Goal: Task Accomplishment & Management: Manage account settings

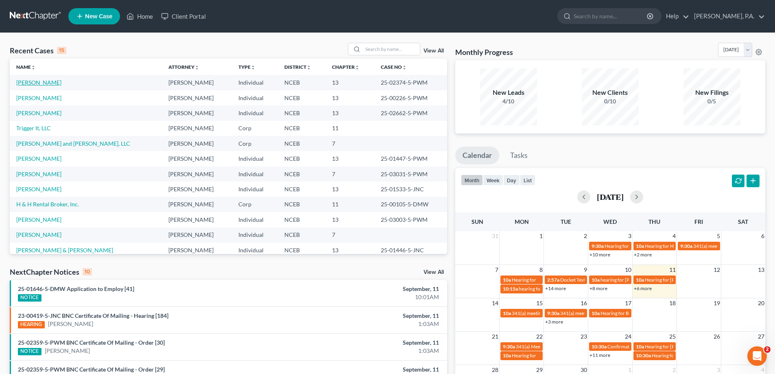
click at [38, 84] on link "[PERSON_NAME]" at bounding box center [38, 82] width 45 height 7
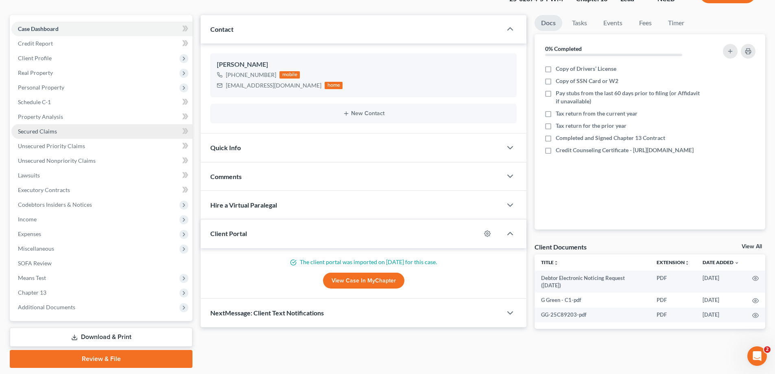
scroll to position [88, 0]
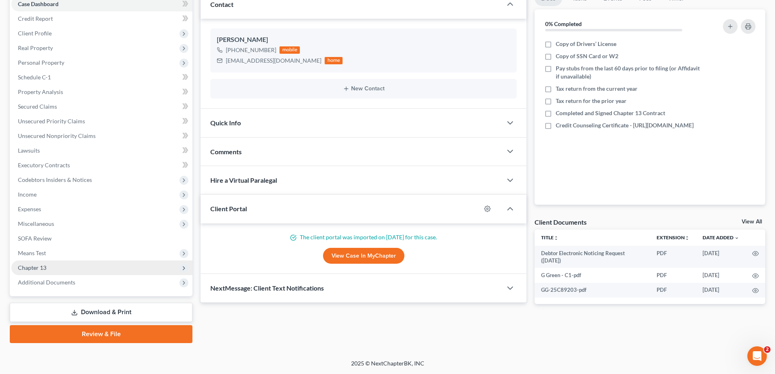
click at [121, 265] on span "Chapter 13" at bounding box center [101, 268] width 181 height 15
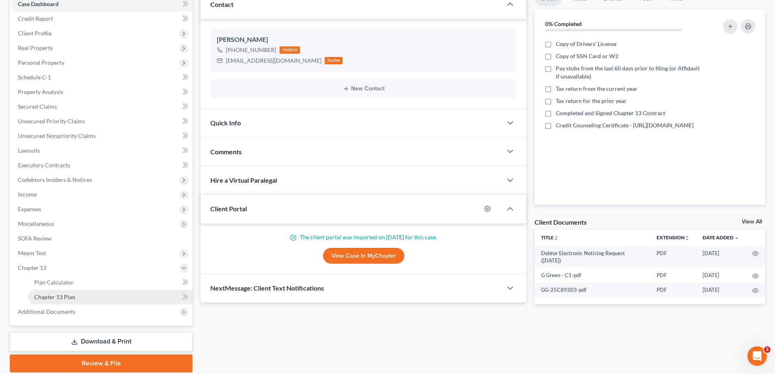
click at [155, 299] on link "Chapter 13 Plan" at bounding box center [110, 297] width 165 height 15
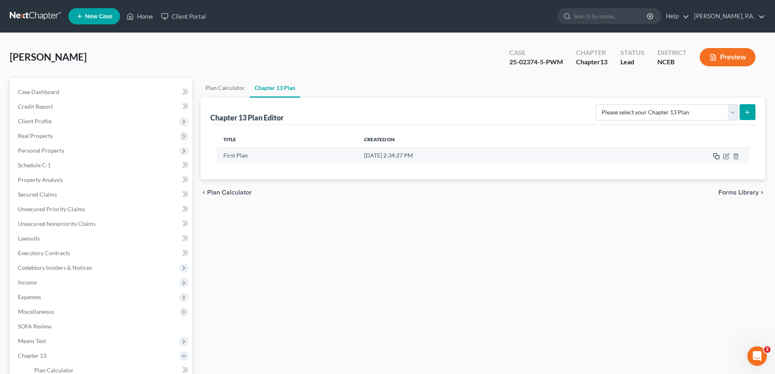
click at [717, 157] on icon "button" at bounding box center [717, 156] width 7 height 7
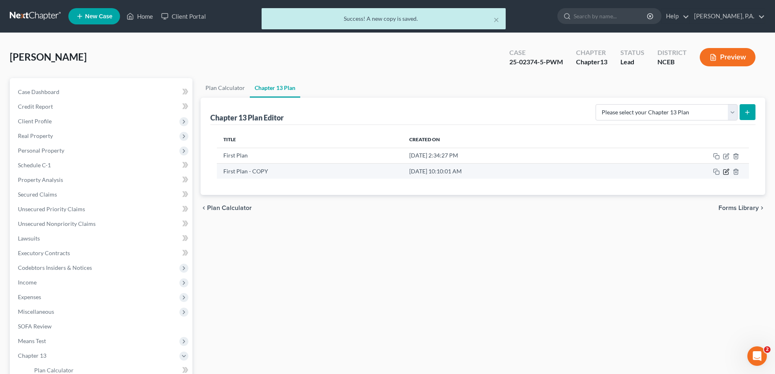
click at [728, 172] on icon "button" at bounding box center [727, 171] width 4 height 4
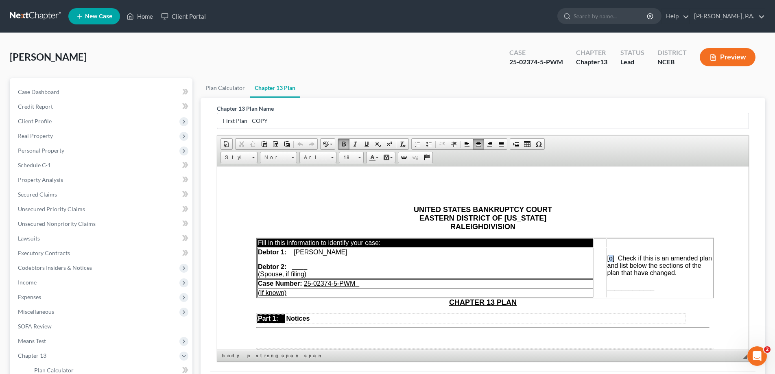
click at [610, 260] on span "[o]" at bounding box center [611, 257] width 7 height 7
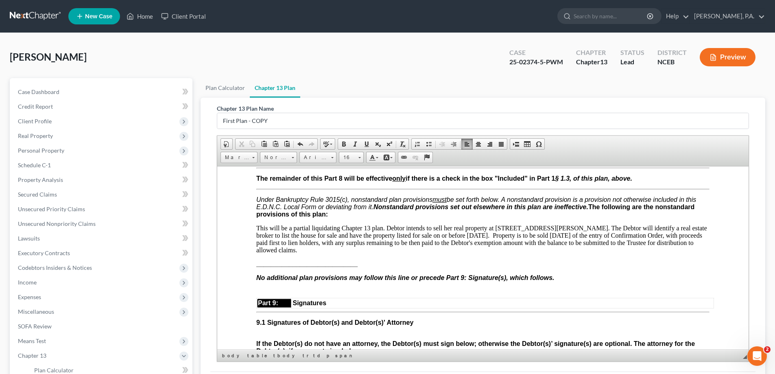
scroll to position [2198, 0]
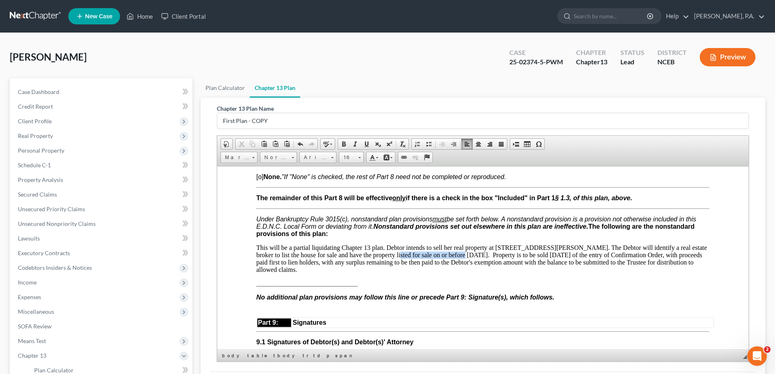
drag, startPoint x: 371, startPoint y: 269, endPoint x: 442, endPoint y: 269, distance: 70.8
click at [442, 269] on p "This will be a partial liquidating Chapter 13 plan. Debtor intends to sell her …" at bounding box center [482, 258] width 453 height 29
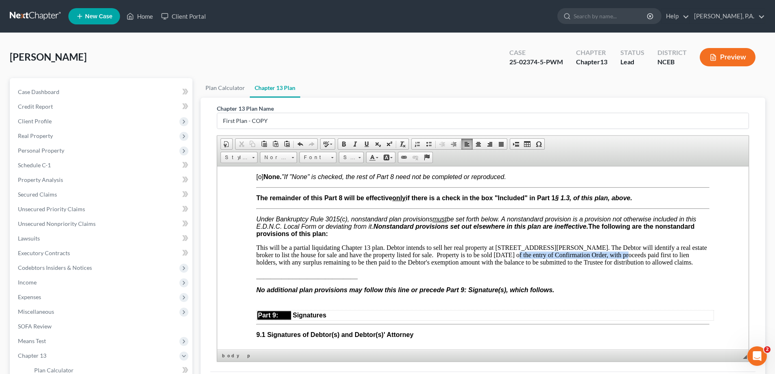
drag, startPoint x: 452, startPoint y: 269, endPoint x: 567, endPoint y: 268, distance: 114.4
click at [567, 266] on p "This will be a partial liquidating Chapter 13 plan. Debtor intends to sell her …" at bounding box center [482, 255] width 453 height 22
drag, startPoint x: 431, startPoint y: 271, endPoint x: 448, endPoint y: 266, distance: 17.3
click at [448, 266] on p "This will be a partial liquidating Chapter 13 plan. Debtor intends to sell her …" at bounding box center [482, 255] width 453 height 22
click at [563, 266] on p "This will be a partial liquidating Chapter 13 plan. Debtor intends to sell her …" at bounding box center [482, 255] width 453 height 22
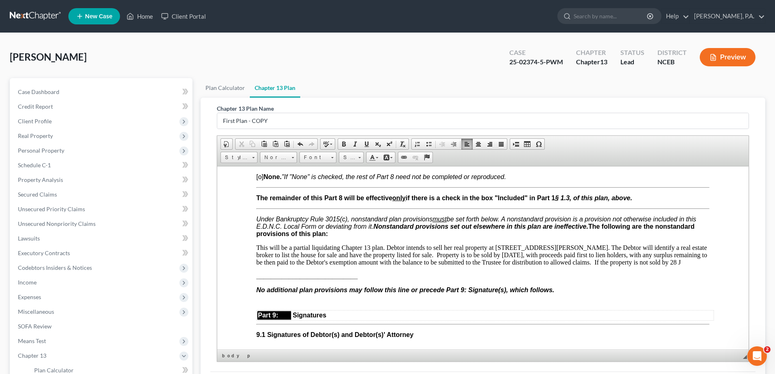
click at [482, 266] on p "This will be a partial liquidating Chapter 13 plan. Debtor intends to sell her …" at bounding box center [482, 255] width 453 height 22
click at [658, 266] on p "This will be a partial liquidating Chapter 13 plan. Debtor intends to sell her …" at bounding box center [482, 255] width 453 height 22
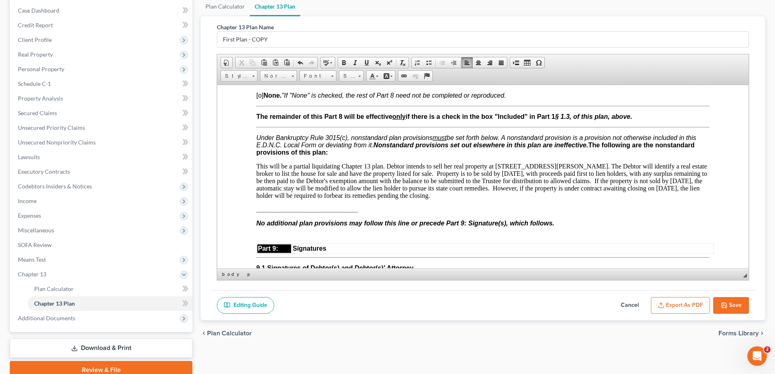
scroll to position [2361, 0]
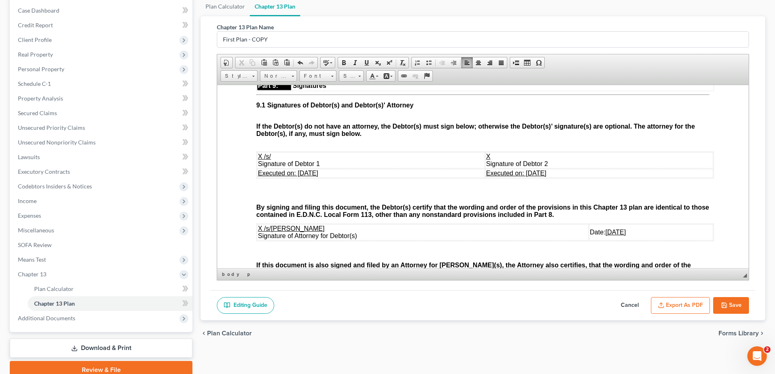
drag, startPoint x: 298, startPoint y: 188, endPoint x: 336, endPoint y: 186, distance: 37.9
click at [336, 177] on td "Executed on: [DATE]" at bounding box center [371, 173] width 228 height 9
drag, startPoint x: 508, startPoint y: 188, endPoint x: 539, endPoint y: 184, distance: 31.6
click at [539, 176] on span "Executed on: [DATE]" at bounding box center [516, 172] width 60 height 7
click at [606, 235] on u "[DATE]" at bounding box center [616, 231] width 20 height 7
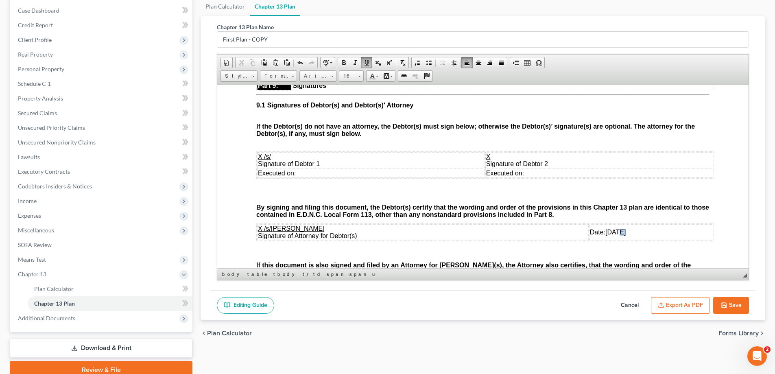
drag, startPoint x: 585, startPoint y: 245, endPoint x: 592, endPoint y: 245, distance: 6.9
click at [606, 235] on u "[DATE]" at bounding box center [616, 231] width 20 height 7
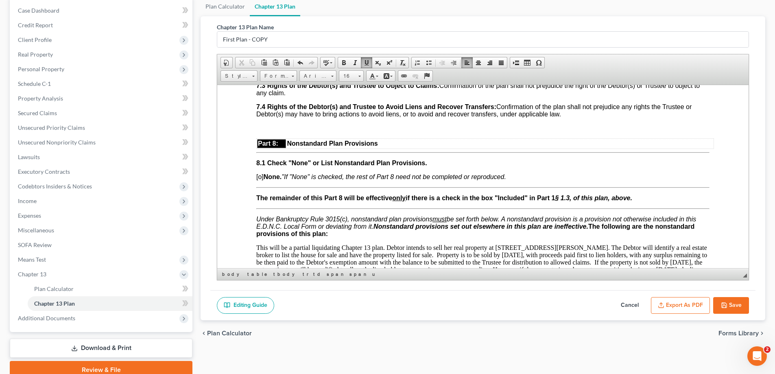
scroll to position [2198, 0]
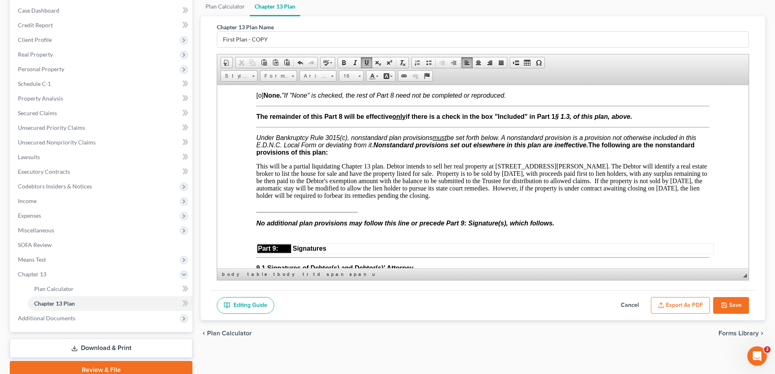
click at [346, 195] on p "This will be a partial liquidating Chapter 13 plan. Debtor intends to sell her …" at bounding box center [482, 180] width 453 height 37
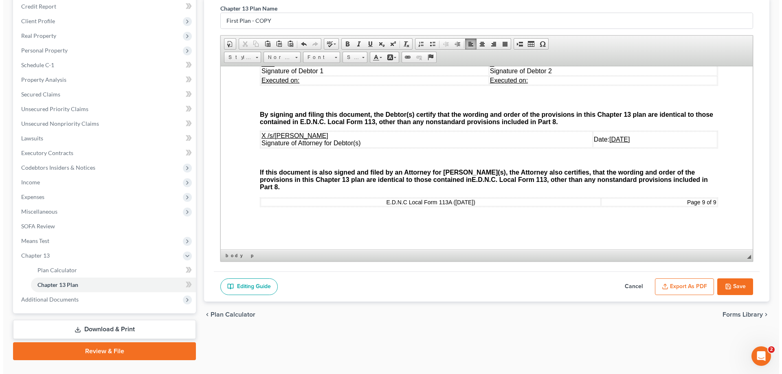
scroll to position [117, 0]
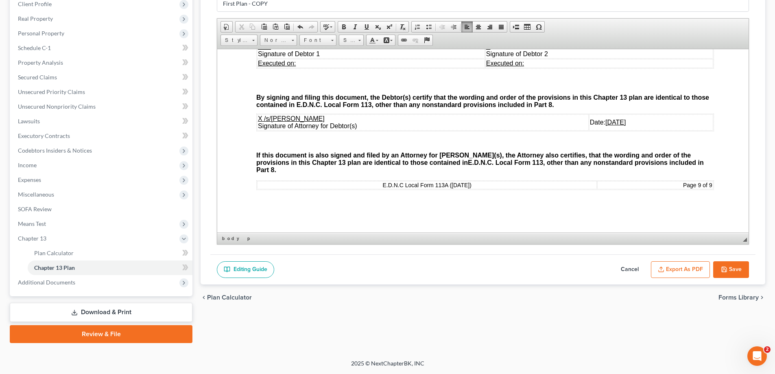
click at [664, 261] on button "Export as PDF" at bounding box center [680, 269] width 59 height 17
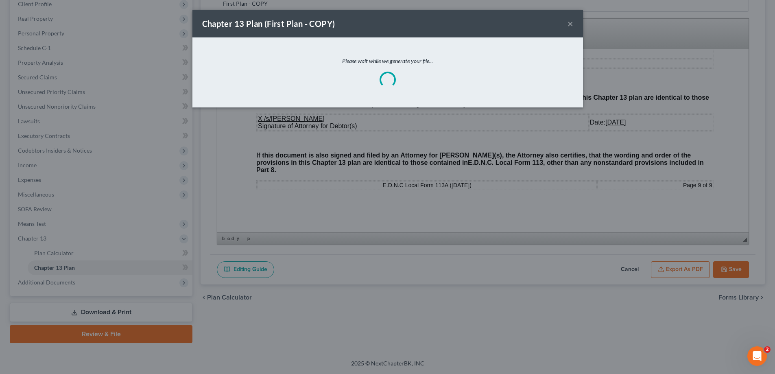
scroll to position [2435, 0]
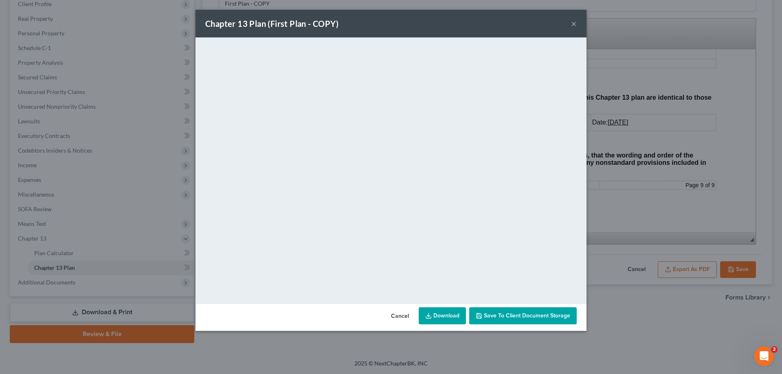
click at [575, 20] on button "×" at bounding box center [574, 24] width 6 height 10
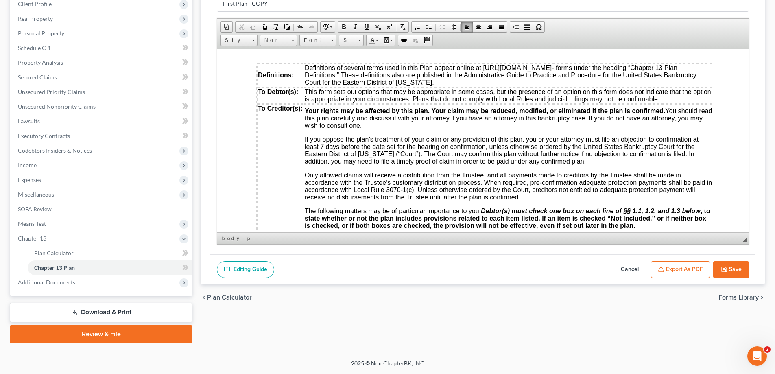
scroll to position [0, 0]
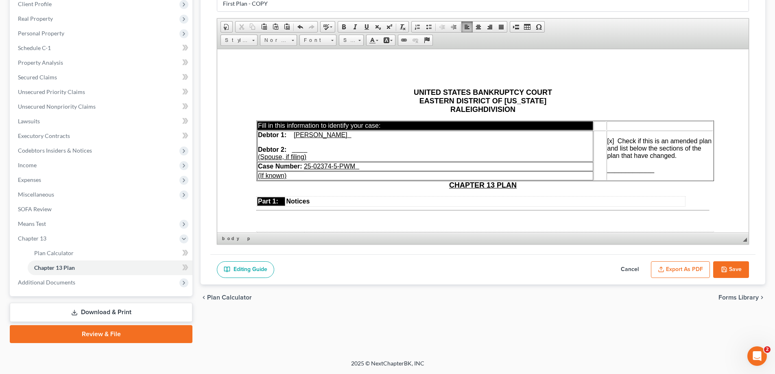
click at [608, 171] on span "_____________" at bounding box center [631, 169] width 47 height 7
click at [682, 273] on button "Export as PDF" at bounding box center [680, 269] width 59 height 17
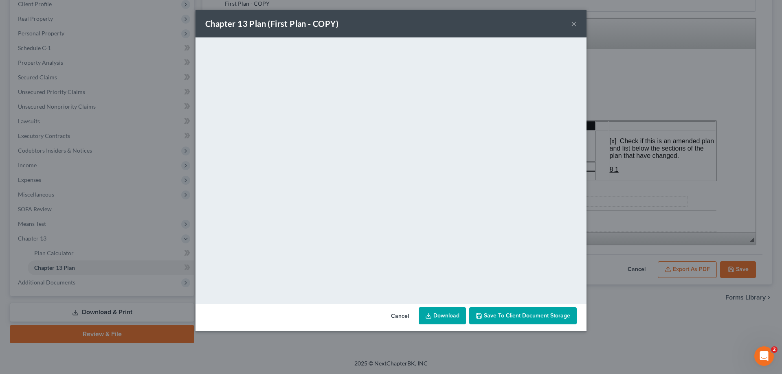
click at [572, 24] on button "×" at bounding box center [574, 24] width 6 height 10
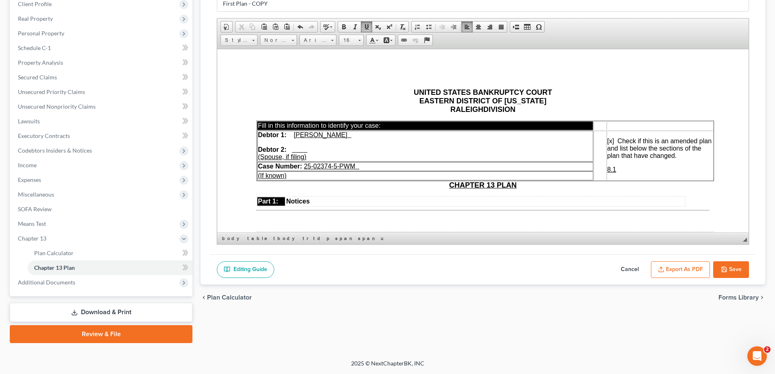
click at [720, 265] on button "Save" at bounding box center [732, 269] width 36 height 17
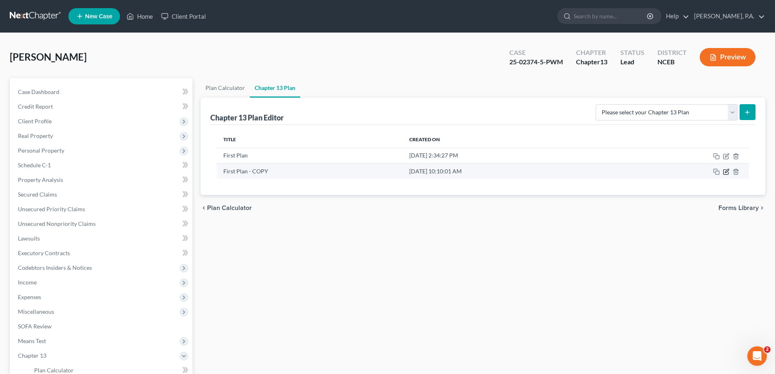
click at [729, 171] on icon "button" at bounding box center [727, 171] width 4 height 4
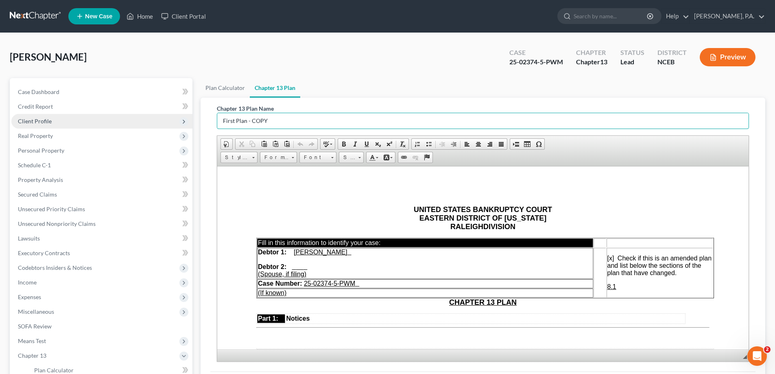
drag, startPoint x: 263, startPoint y: 121, endPoint x: 186, endPoint y: 126, distance: 76.3
click at [186, 126] on div "Petition Navigation Case Dashboard Payments Invoices Payments Payments Credit R…" at bounding box center [388, 269] width 764 height 382
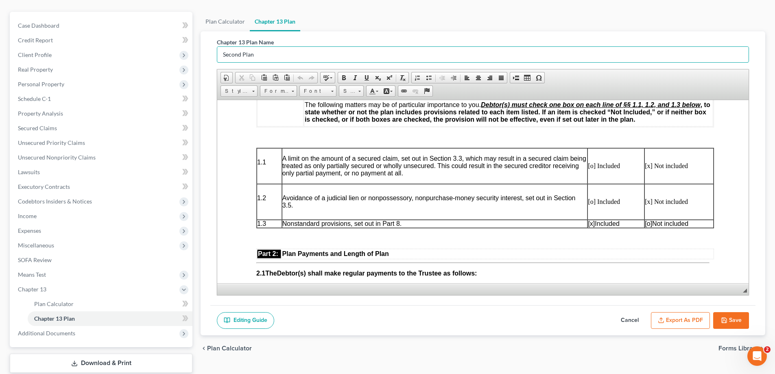
scroll to position [117, 0]
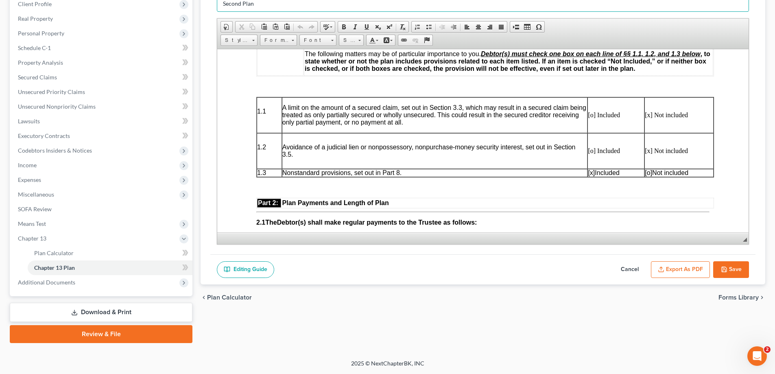
type input "Second Plan"
click at [739, 265] on button "Save" at bounding box center [732, 269] width 36 height 17
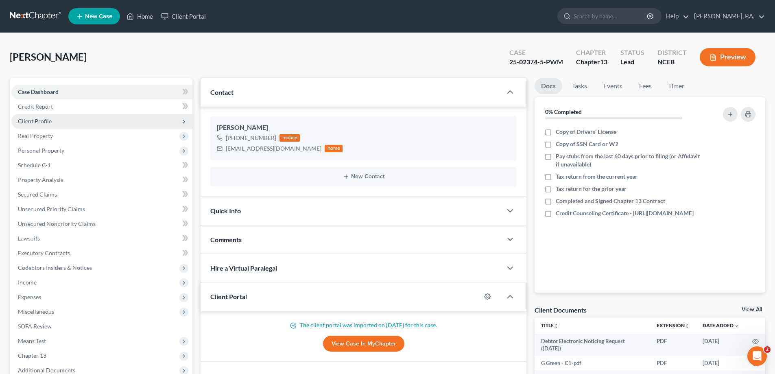
click at [61, 122] on span "Client Profile" at bounding box center [101, 121] width 181 height 15
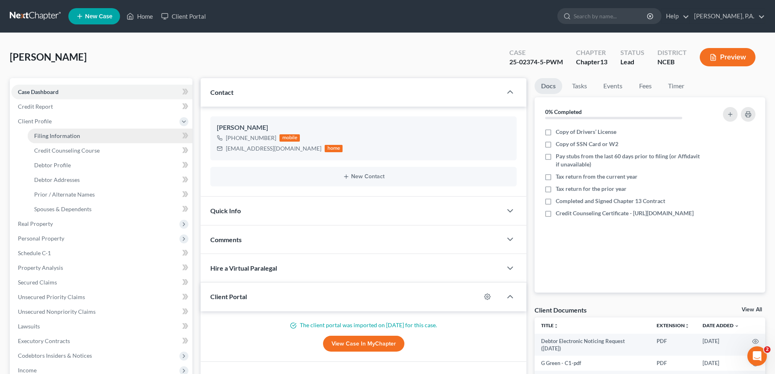
click at [80, 136] on link "Filing Information" at bounding box center [110, 136] width 165 height 15
select select "1"
select select "0"
select select "3"
select select "57"
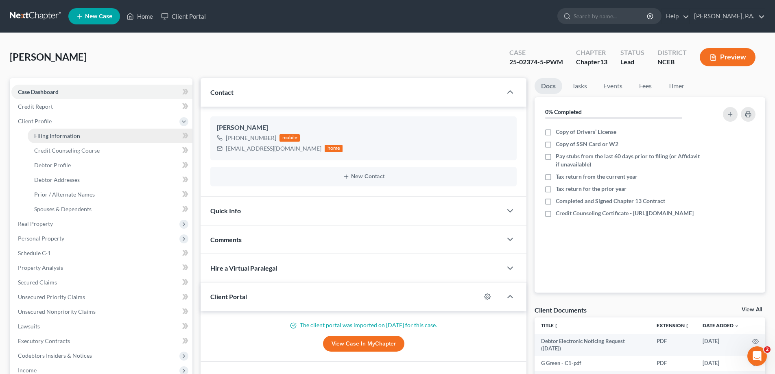
select select "0"
select select "28"
